Goal: Transaction & Acquisition: Obtain resource

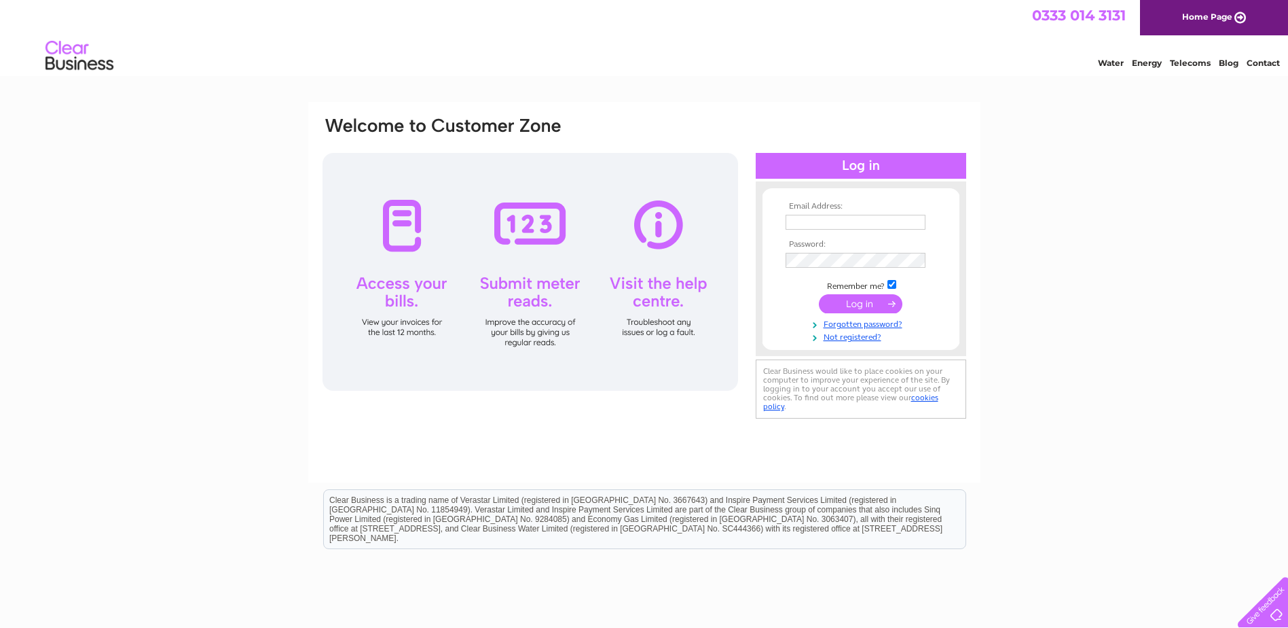
type input "info@westgarthautoservices.co.uk"
click at [844, 304] on input "submit" at bounding box center [861, 303] width 84 height 19
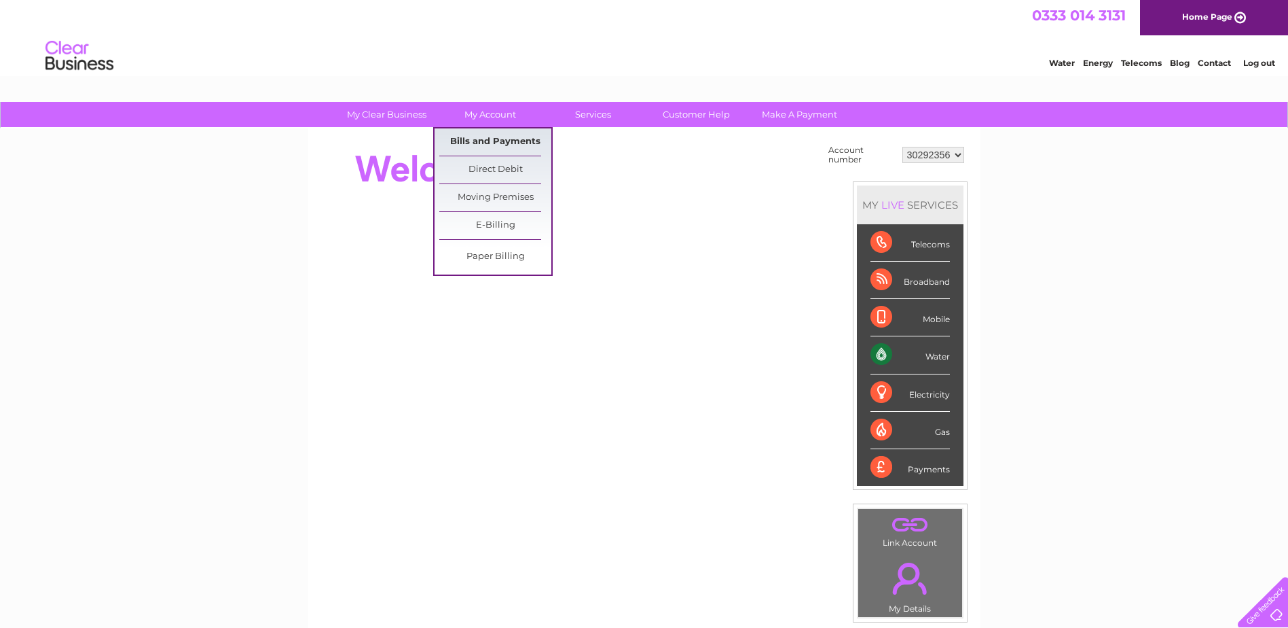
click at [486, 137] on link "Bills and Payments" at bounding box center [495, 141] width 112 height 27
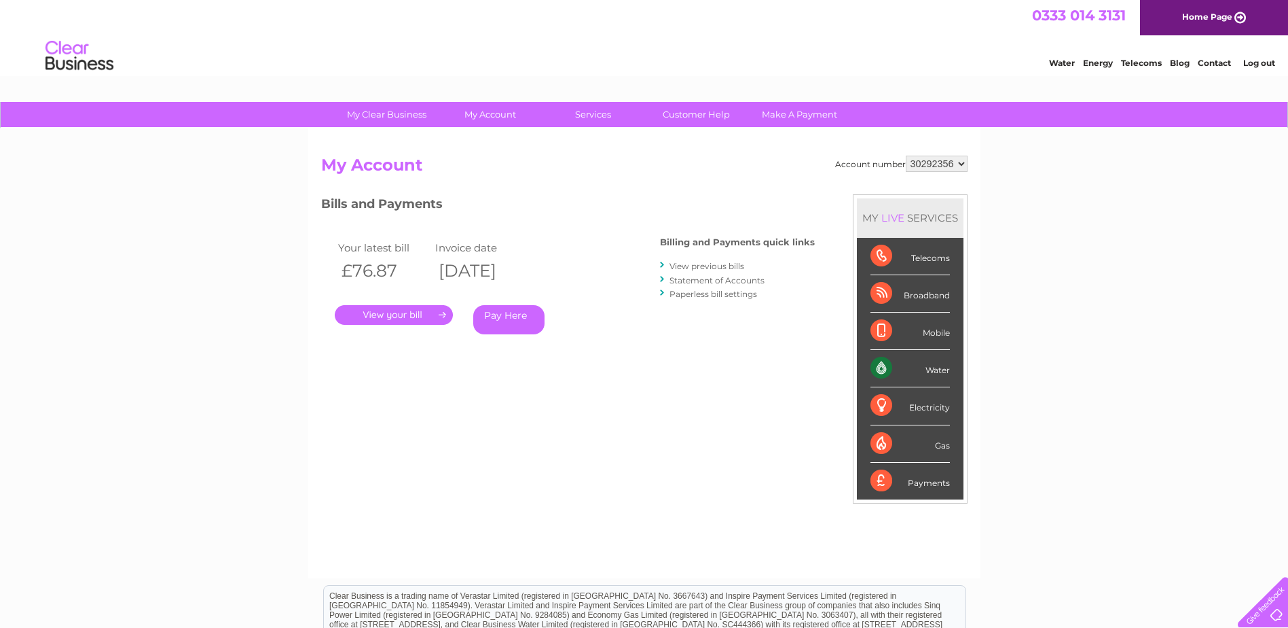
click at [390, 319] on link "." at bounding box center [394, 315] width 118 height 20
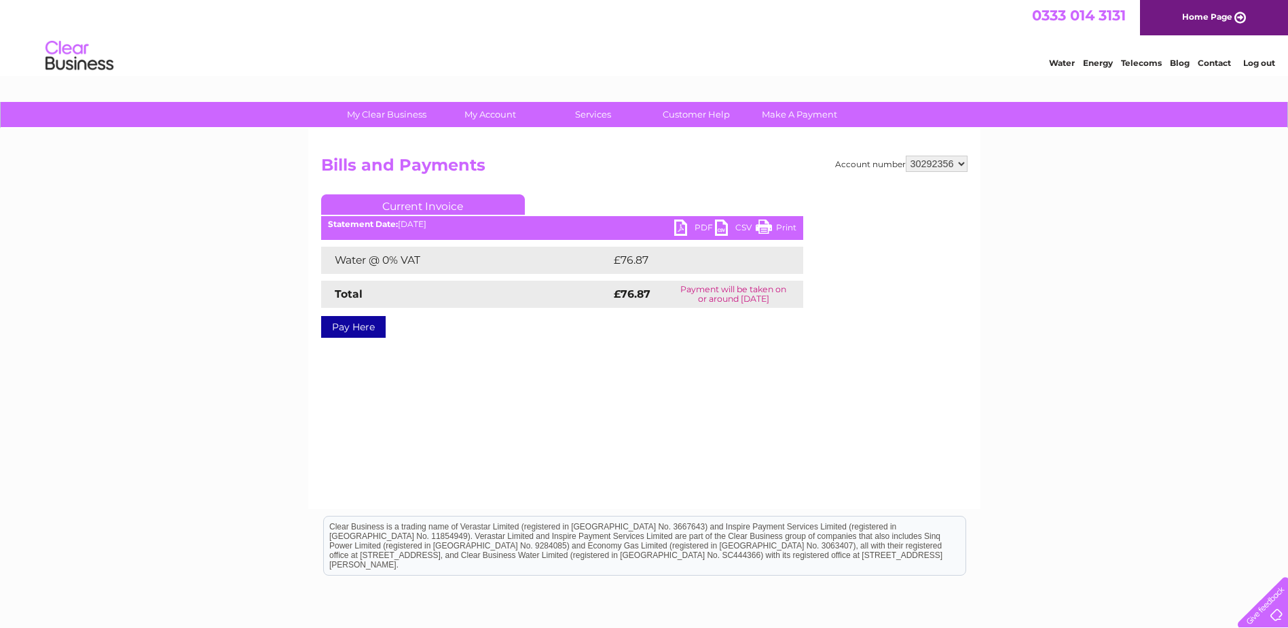
click at [676, 226] on link "PDF" at bounding box center [694, 229] width 41 height 20
